Goal: Information Seeking & Learning: Learn about a topic

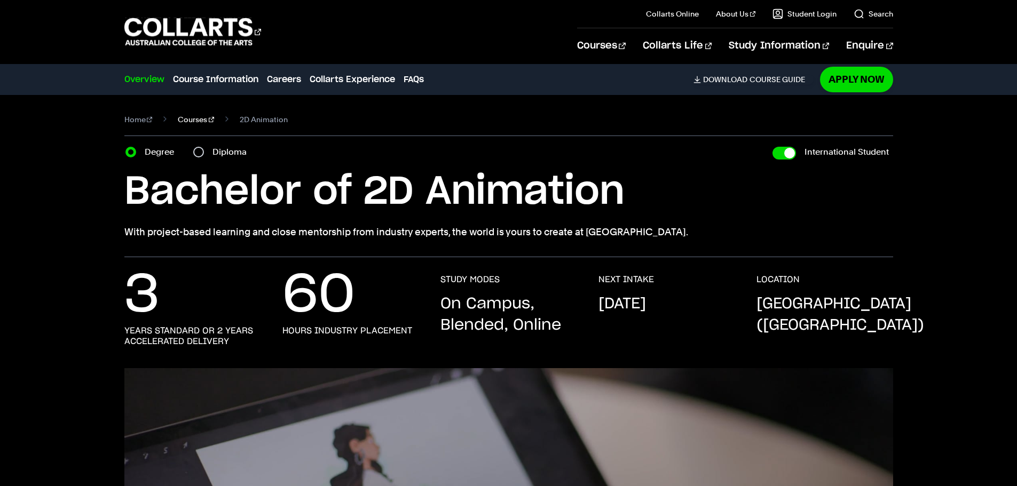
click at [193, 118] on link "Courses" at bounding box center [196, 119] width 36 height 15
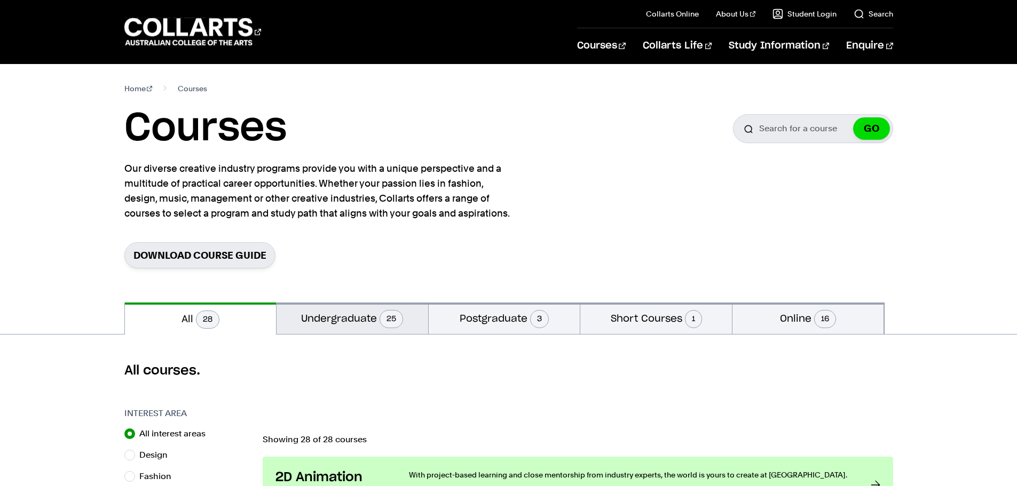
click at [371, 328] on button "Undergraduate 25" at bounding box center [352, 318] width 152 height 31
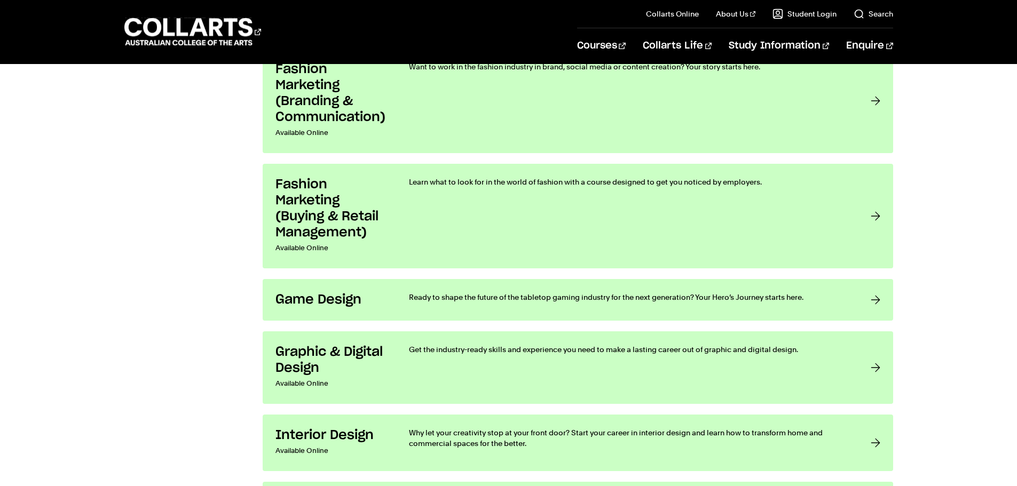
scroll to position [1548, 0]
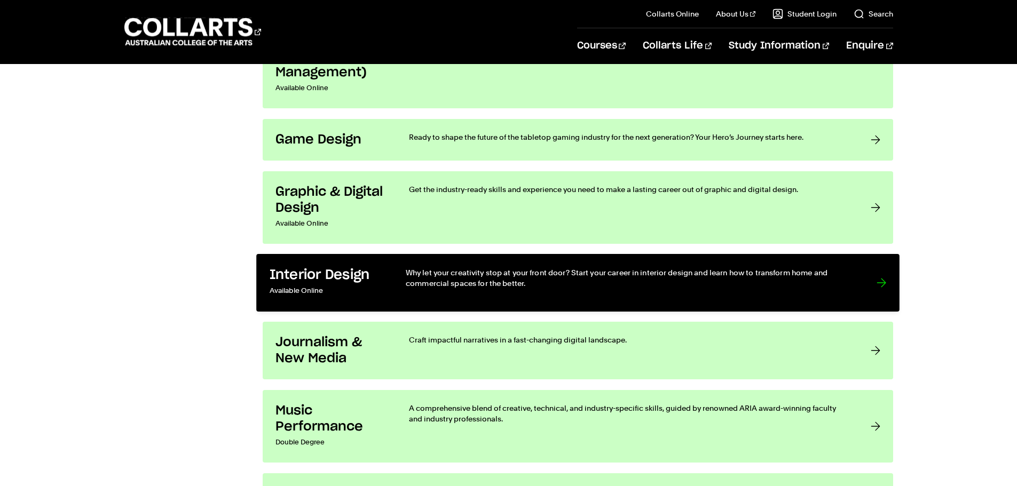
click at [414, 280] on p "Why let your creativity stop at your front door? Start your career in interior …" at bounding box center [629, 278] width 449 height 22
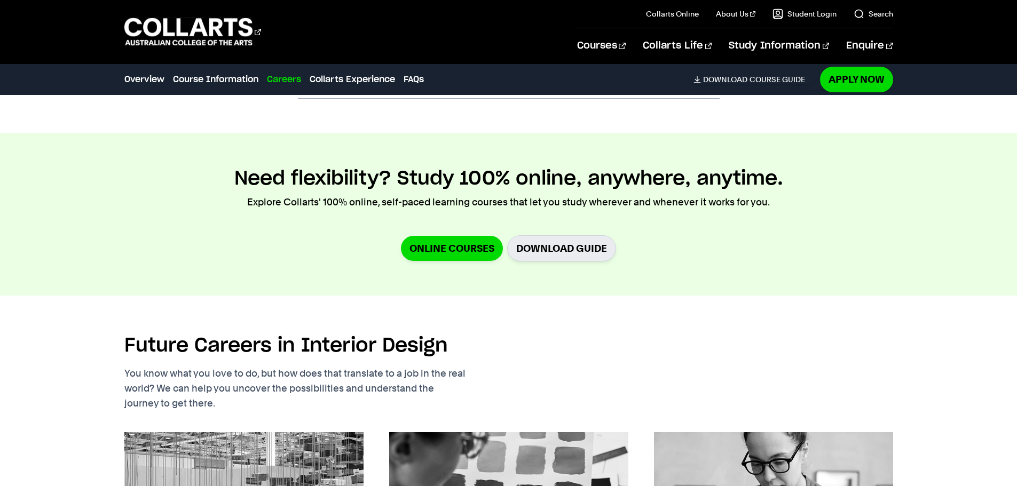
scroll to position [1174, 0]
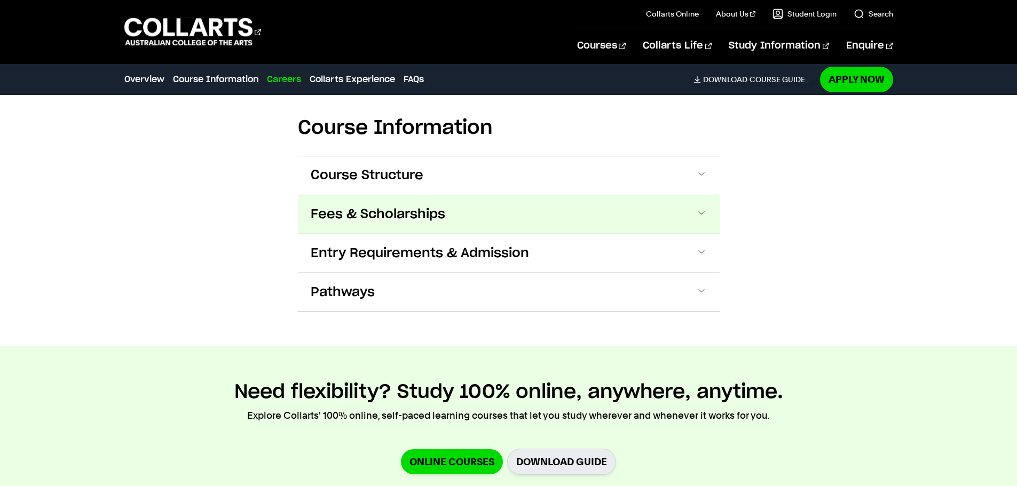
click at [616, 196] on button "Fees & Scholarships" at bounding box center [509, 214] width 422 height 38
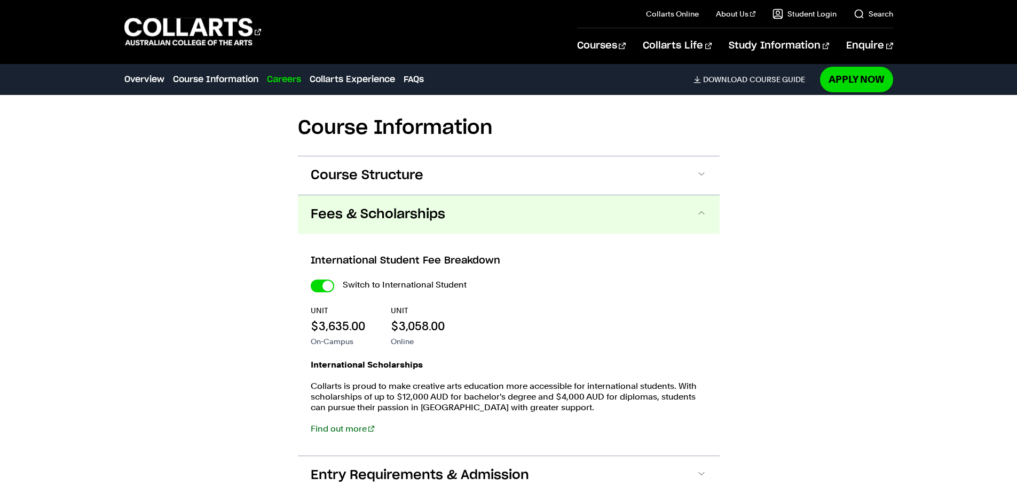
scroll to position [1273, 0]
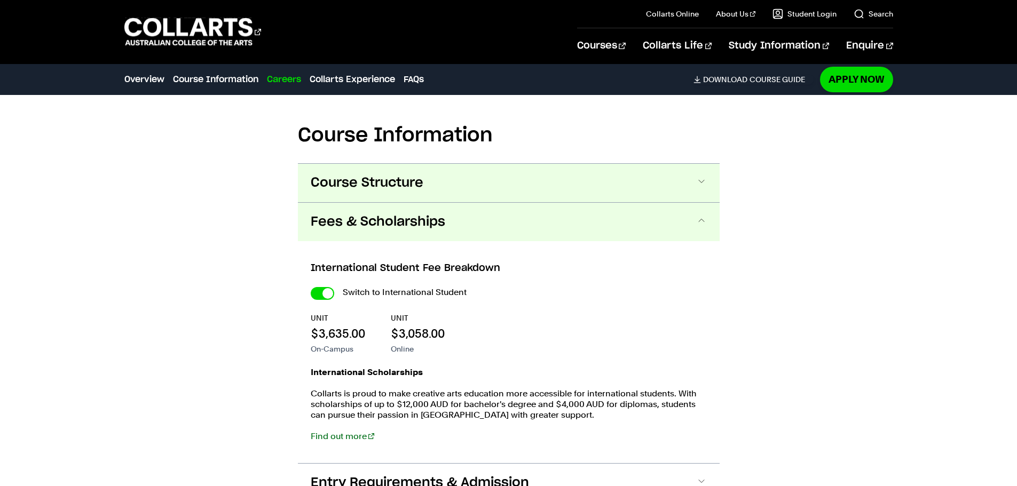
click at [611, 186] on button "Course Structure" at bounding box center [509, 183] width 422 height 38
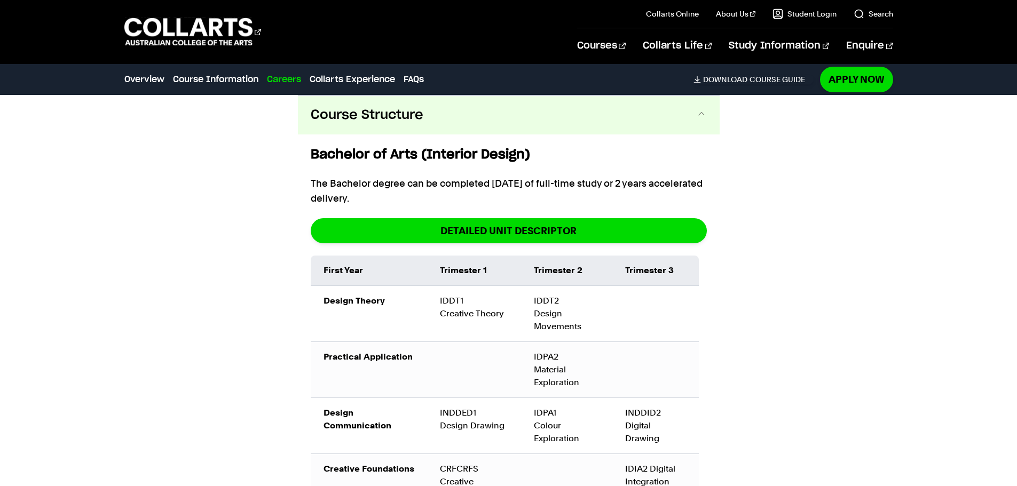
click at [704, 121] on span at bounding box center [701, 115] width 11 height 14
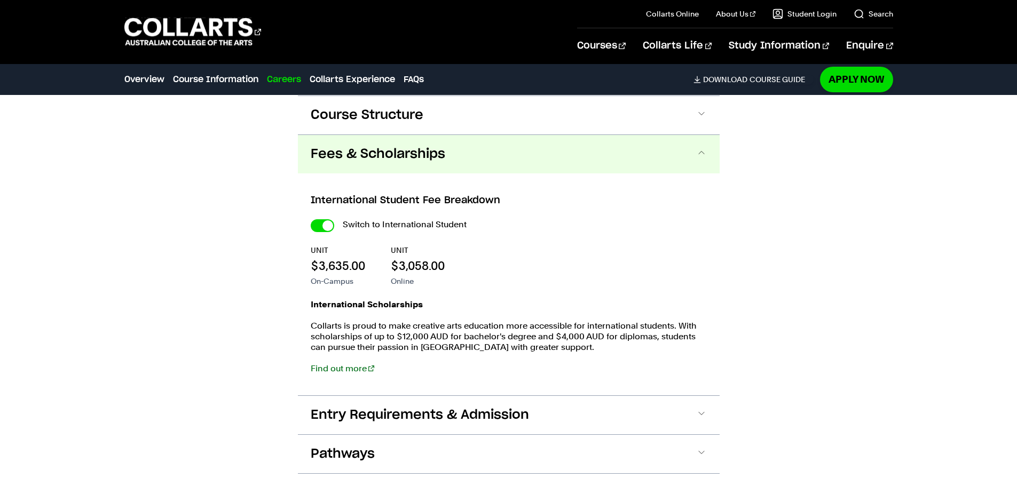
click at [681, 146] on button "Fees & Scholarships" at bounding box center [509, 154] width 422 height 38
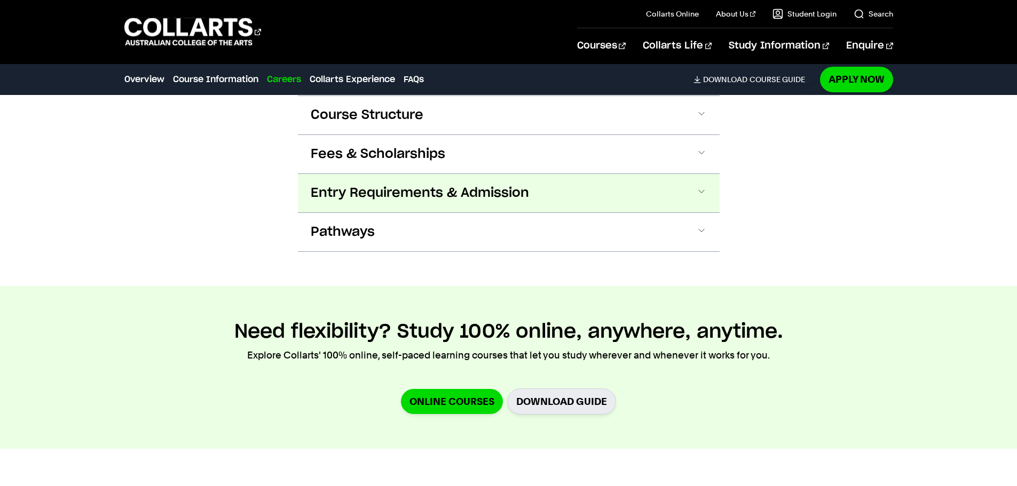
click at [654, 189] on button "Entry Requirements & Admission" at bounding box center [509, 193] width 422 height 38
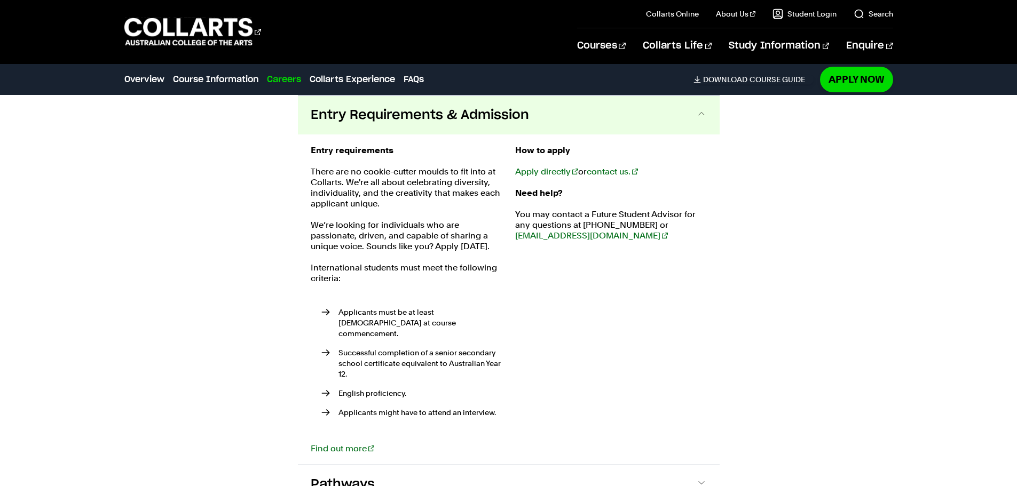
scroll to position [1259, 0]
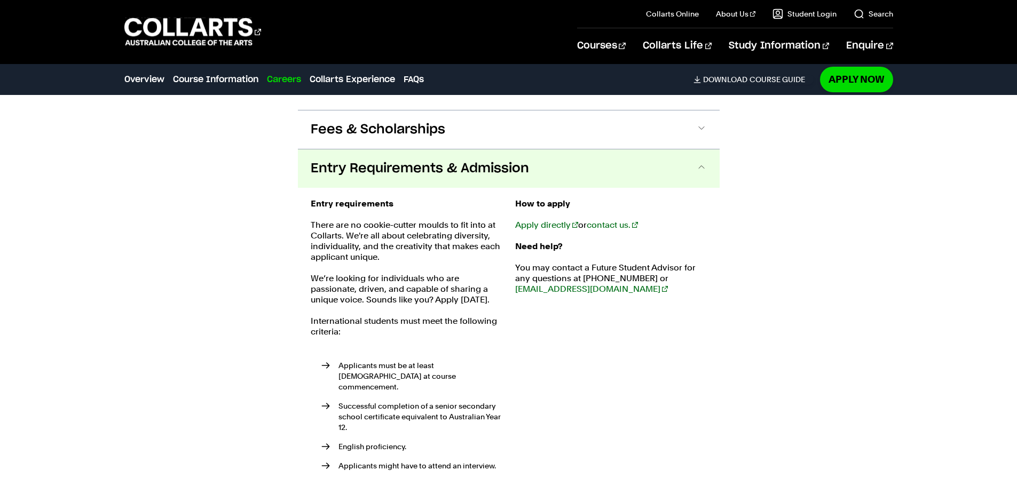
click at [659, 161] on button "Entry Requirements & Admission" at bounding box center [509, 168] width 422 height 38
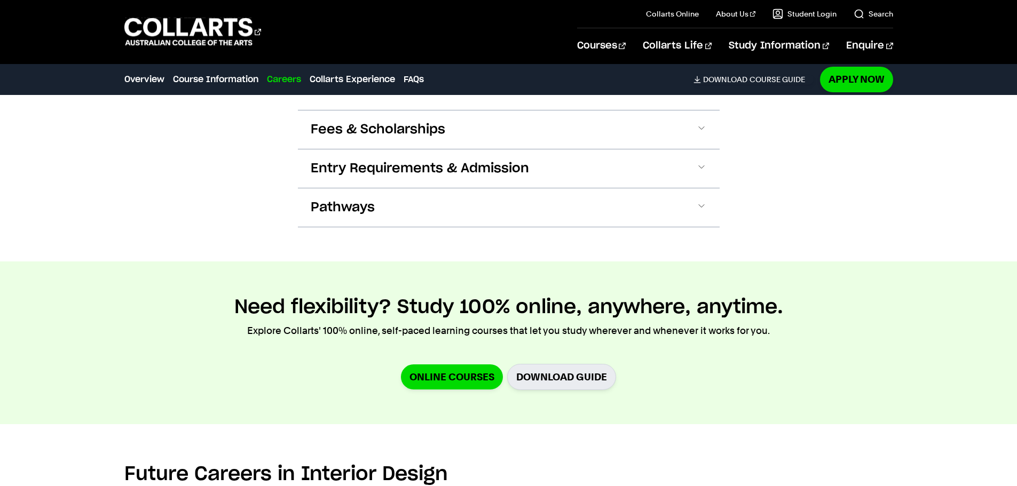
click at [627, 229] on section "Course Information Course Structure Bachelor of Arts (Interior Design) The Bach…" at bounding box center [509, 121] width 422 height 280
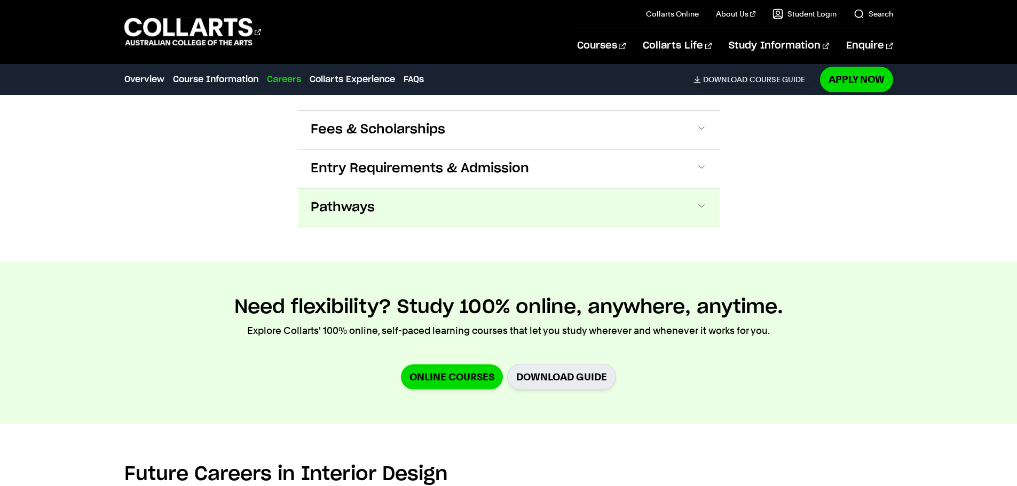
click at [636, 209] on button "Pathways" at bounding box center [509, 207] width 422 height 38
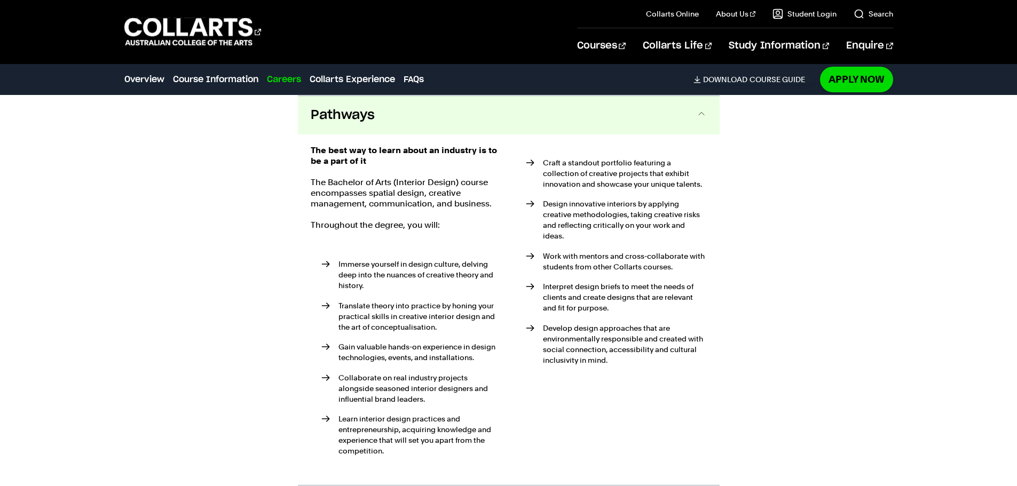
scroll to position [1245, 0]
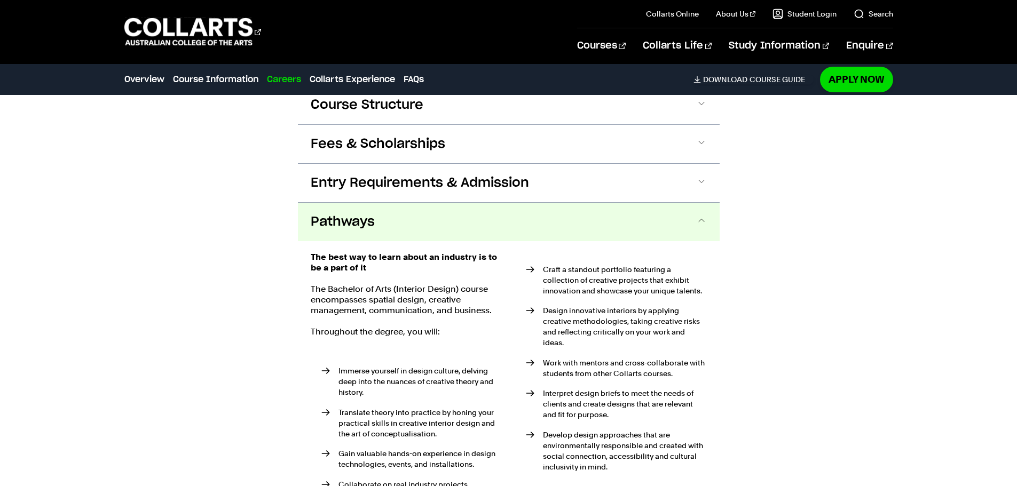
click at [626, 226] on button "Pathways" at bounding box center [509, 222] width 422 height 38
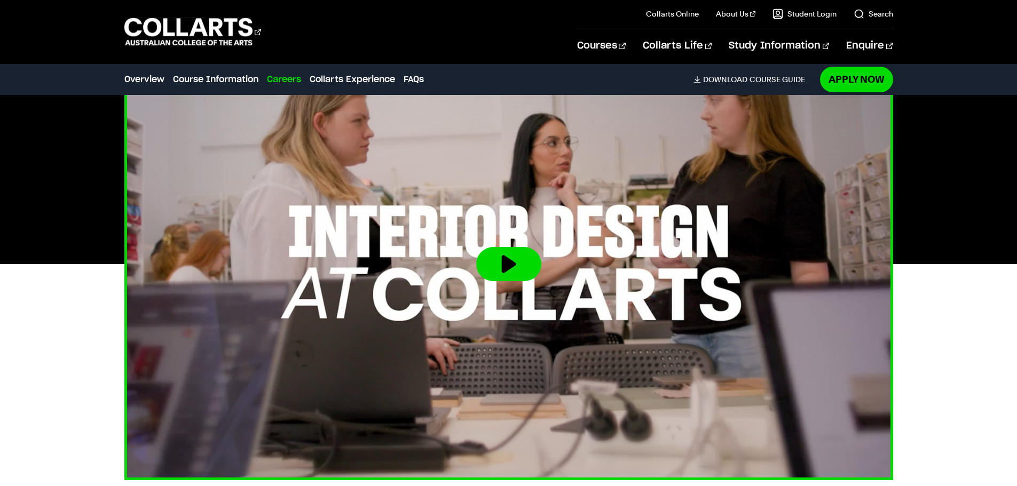
scroll to position [160, 0]
